Goal: Task Accomplishment & Management: Manage account settings

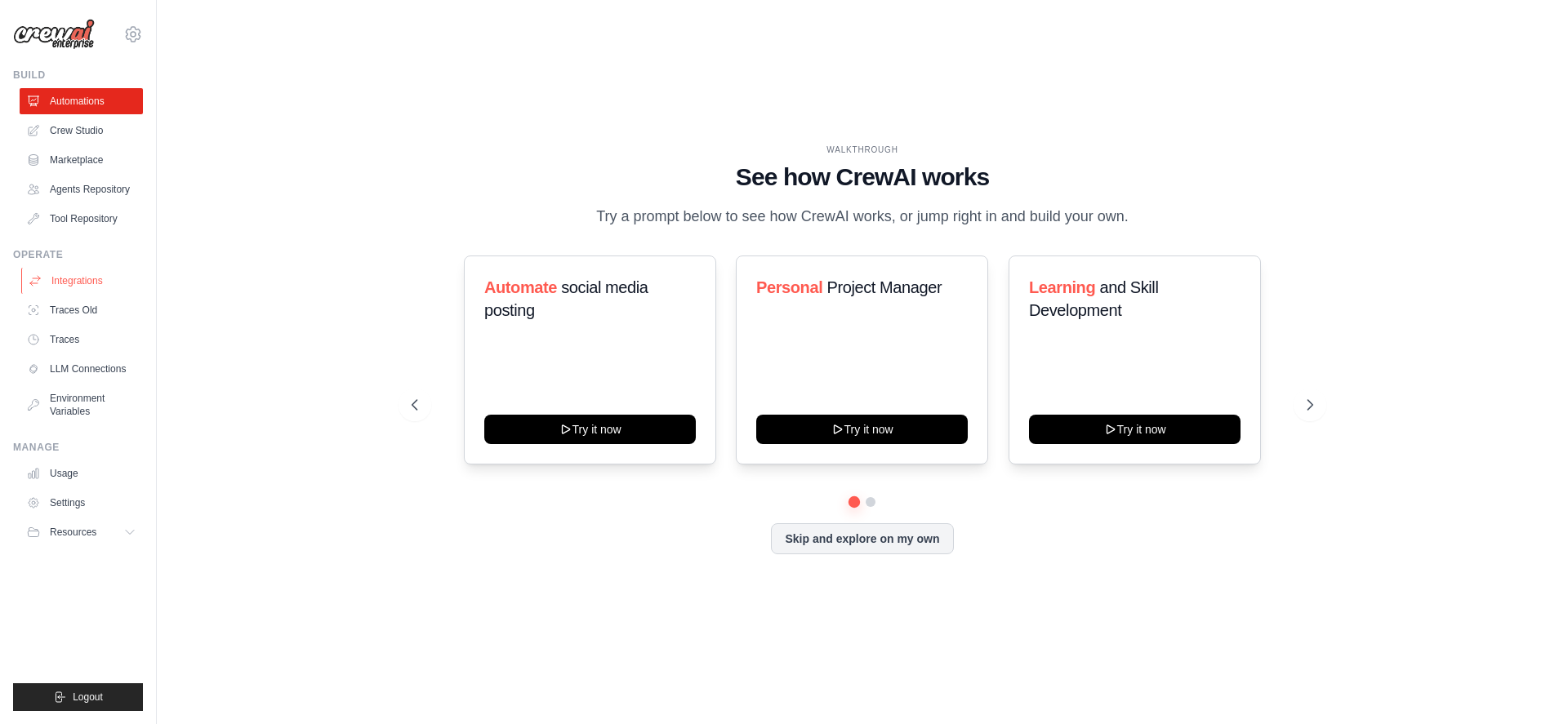
click at [83, 287] on link "Integrations" at bounding box center [83, 281] width 124 height 26
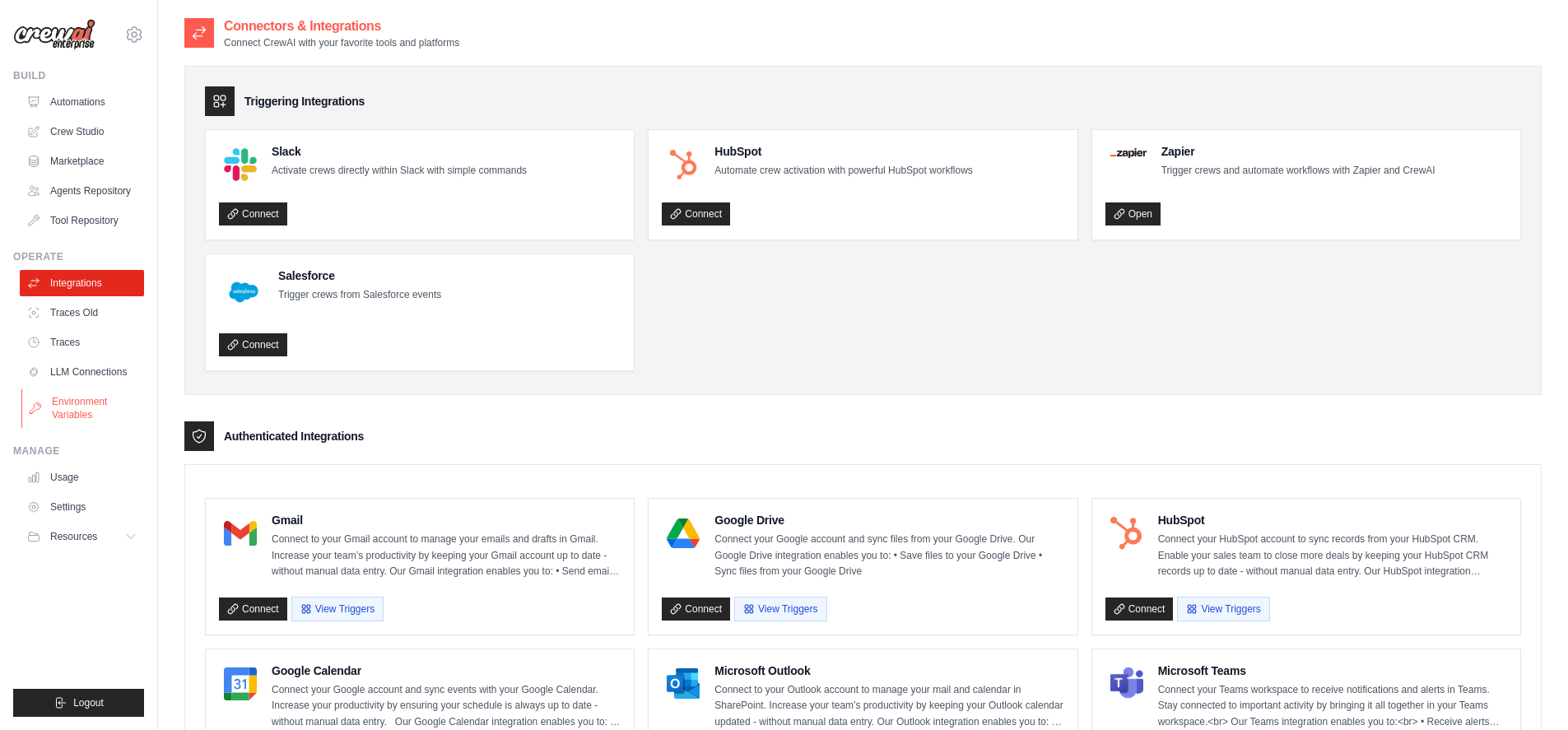
click at [95, 413] on link "Environment Variables" at bounding box center [83, 408] width 125 height 40
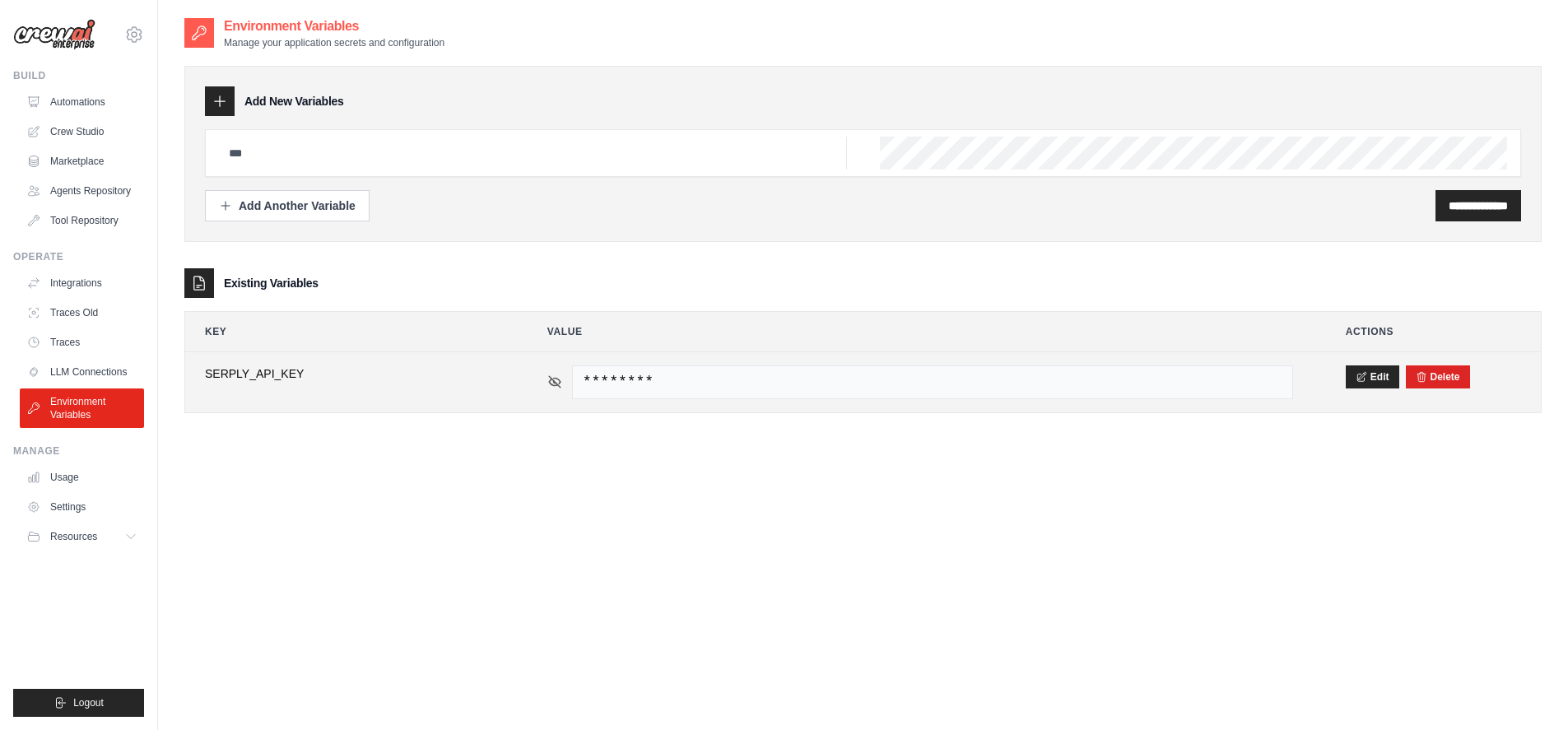
click at [560, 385] on icon at bounding box center [555, 382] width 15 height 15
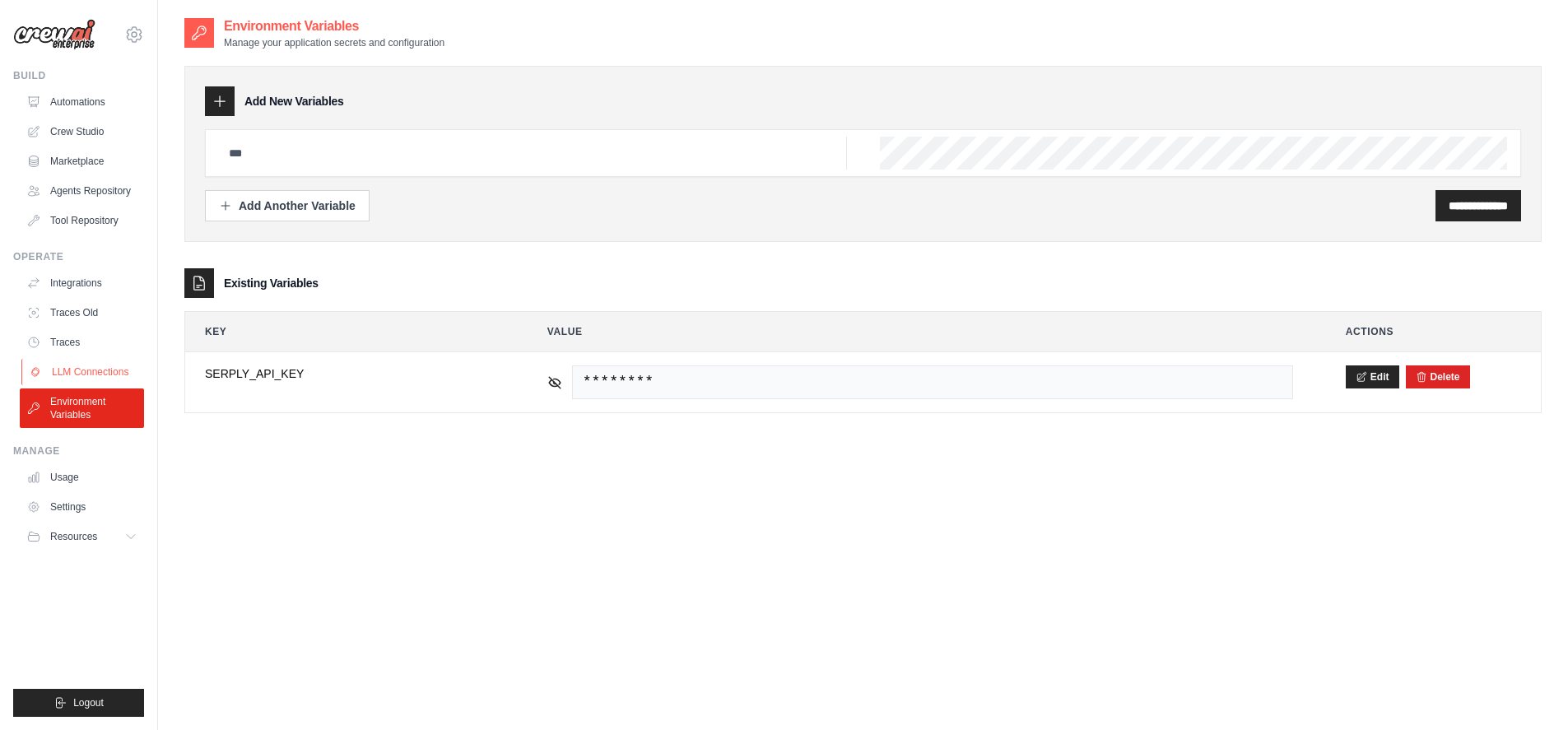
click at [77, 375] on link "LLM Connections" at bounding box center [83, 371] width 125 height 26
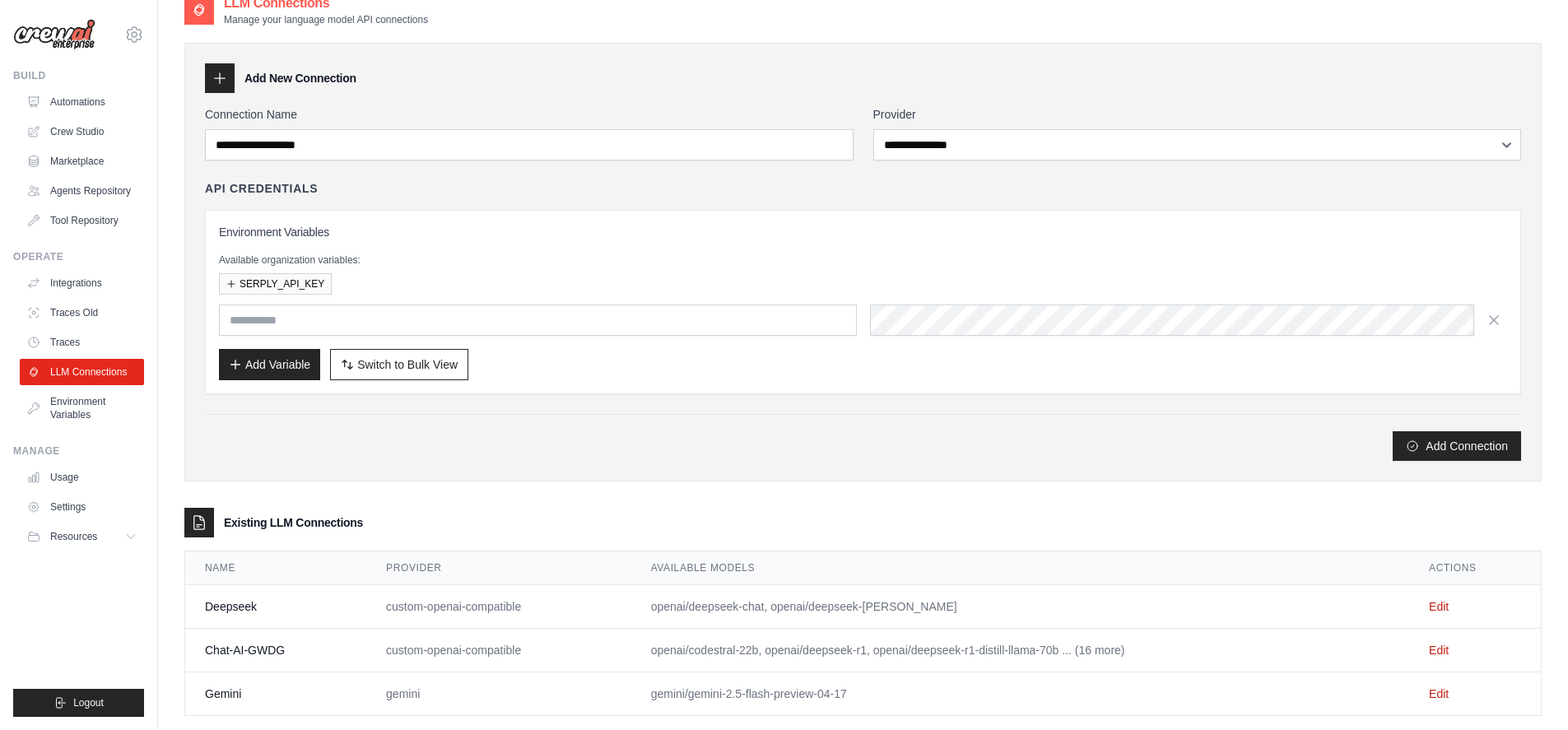
scroll to position [52, 0]
